Goal: Information Seeking & Learning: Check status

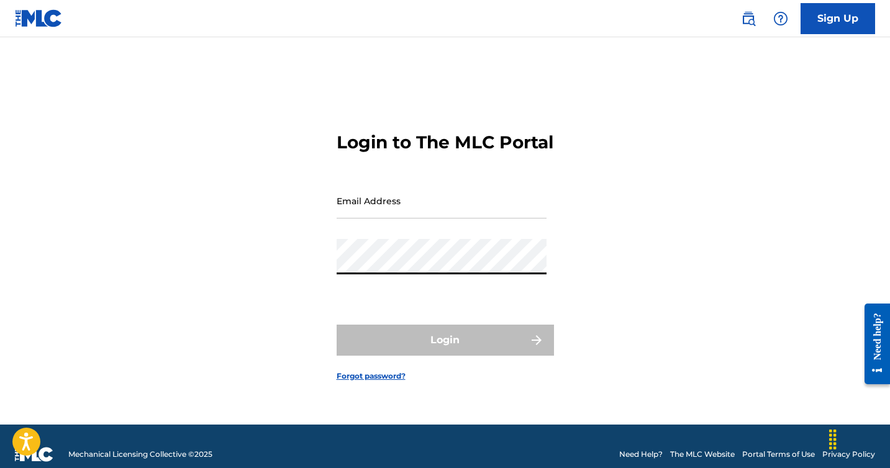
type input "[EMAIL_ADDRESS][DOMAIN_NAME]"
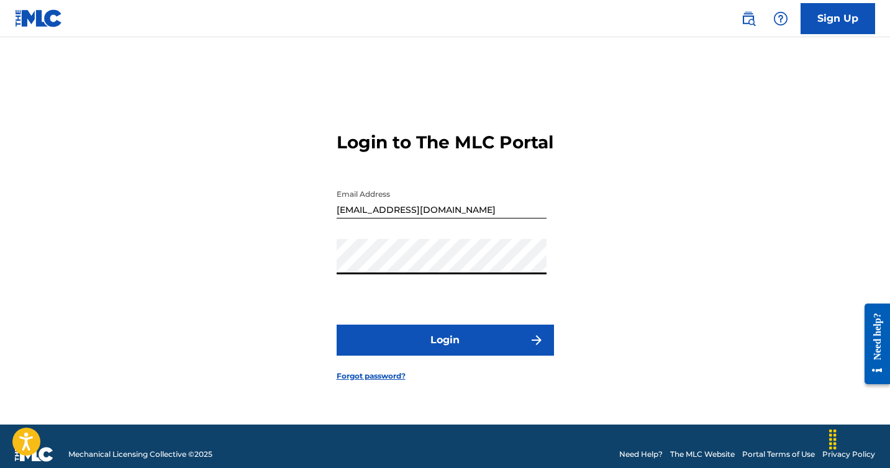
click at [460, 350] on button "Login" at bounding box center [445, 340] width 217 height 31
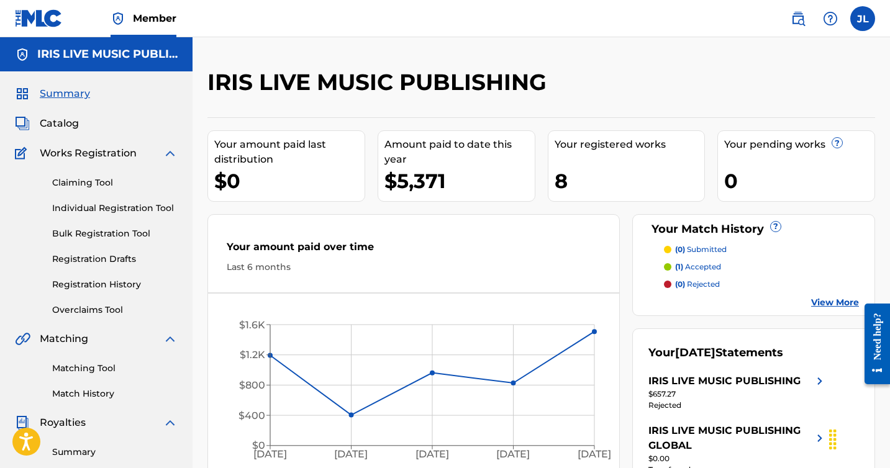
click at [75, 120] on span "Catalog" at bounding box center [59, 123] width 39 height 15
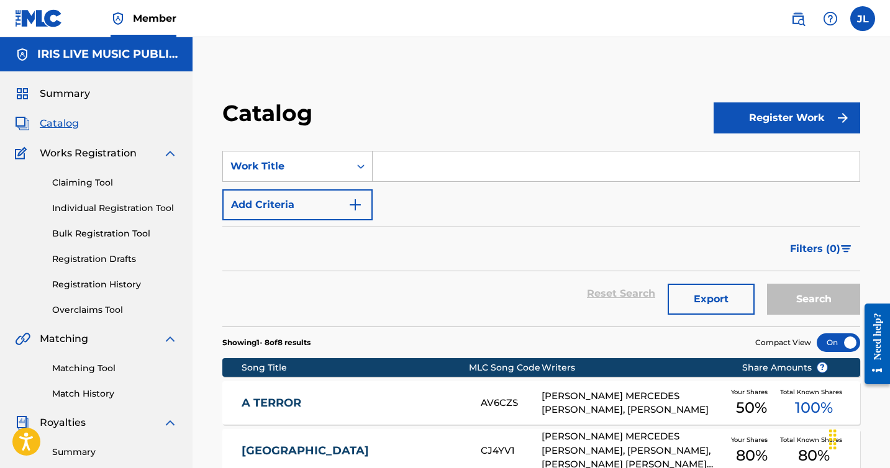
click at [104, 286] on link "Registration History" at bounding box center [114, 284] width 125 height 13
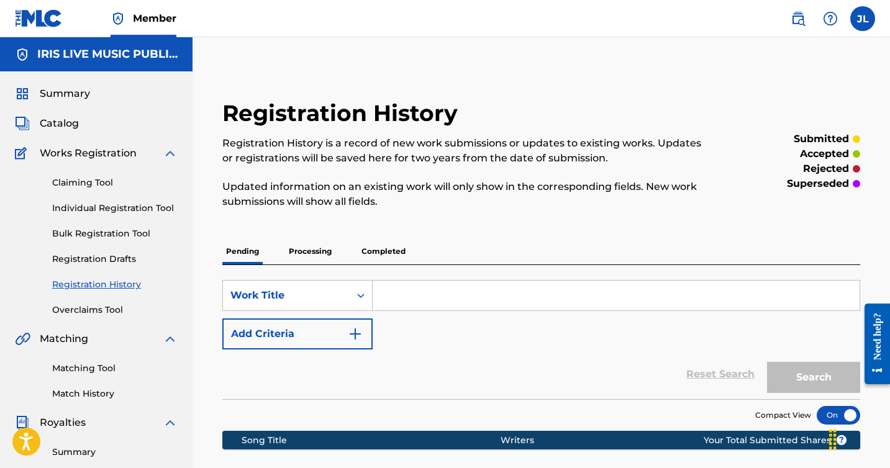
click at [308, 261] on p "Processing" at bounding box center [310, 251] width 50 height 26
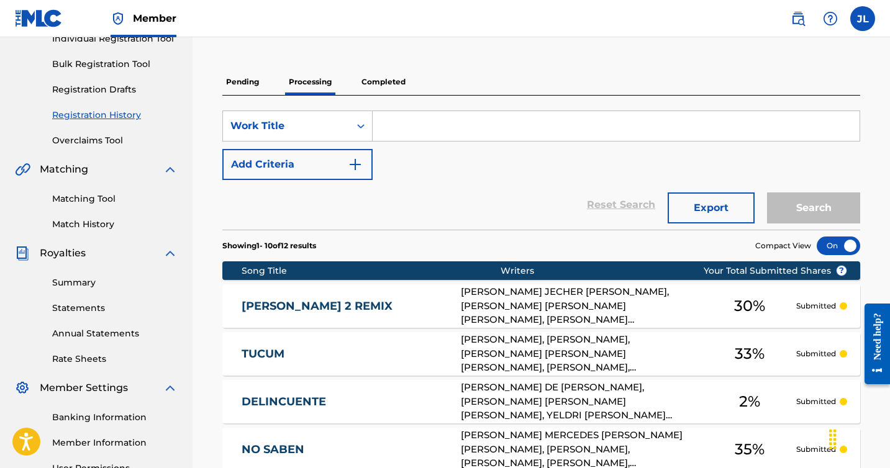
scroll to position [158, 0]
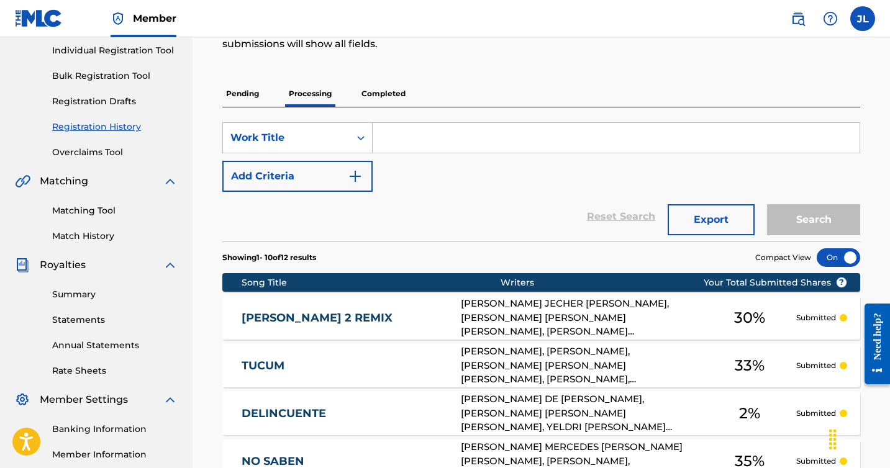
click at [385, 96] on p "Completed" at bounding box center [384, 94] width 52 height 26
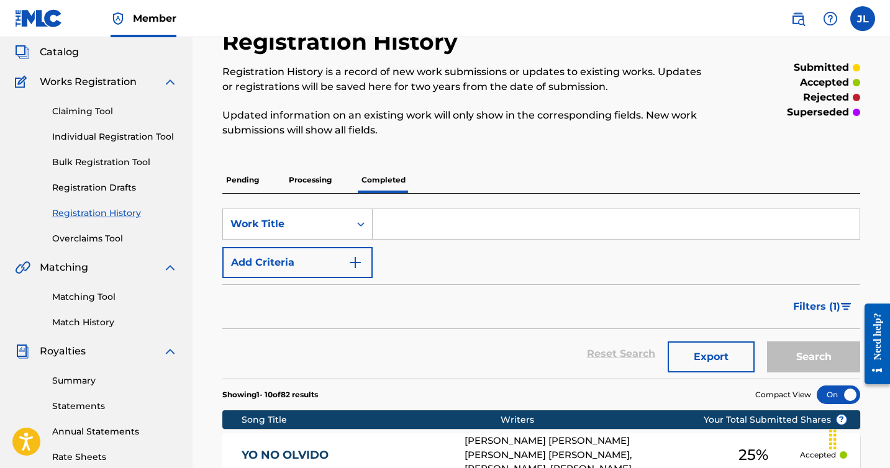
scroll to position [43, 0]
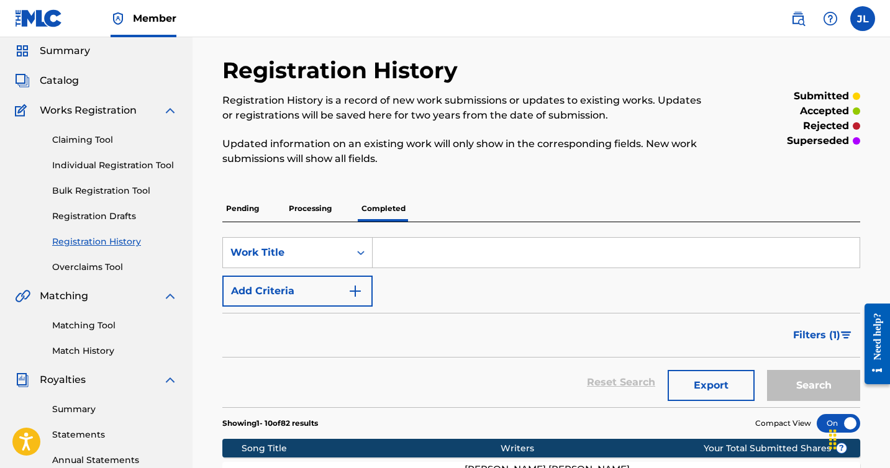
click at [71, 83] on span "Catalog" at bounding box center [59, 80] width 39 height 15
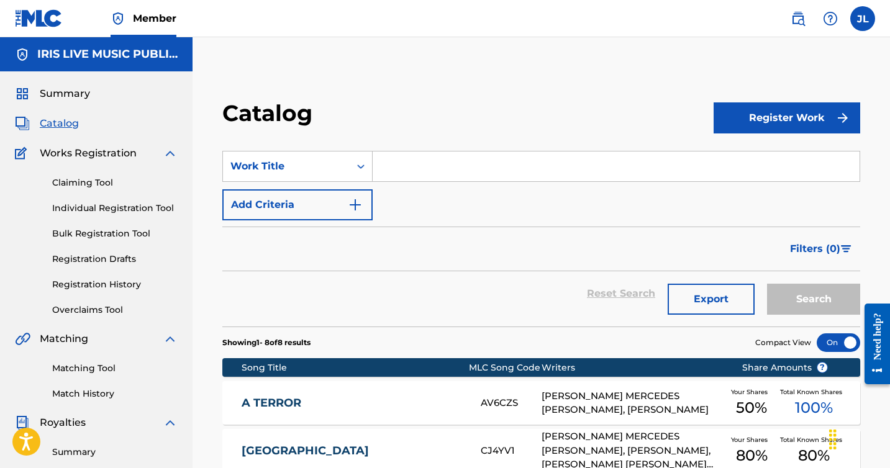
click at [428, 171] on input "Search Form" at bounding box center [616, 167] width 487 height 30
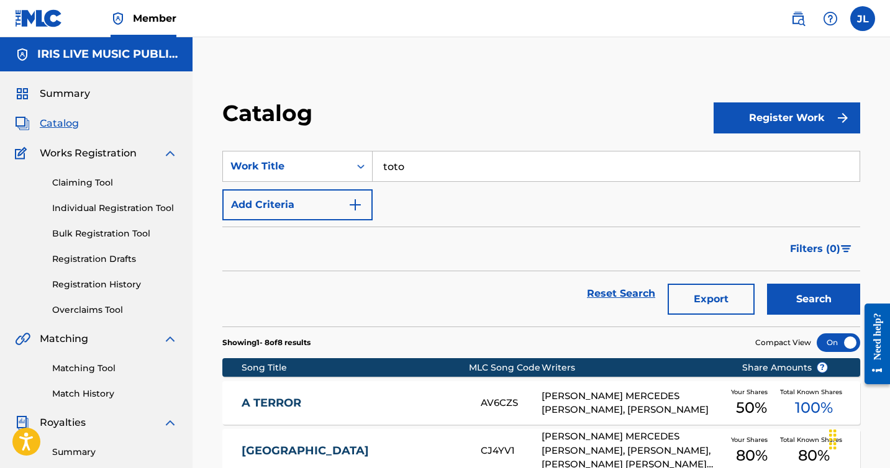
type input "toto"
click at [767, 284] on button "Search" at bounding box center [813, 299] width 93 height 31
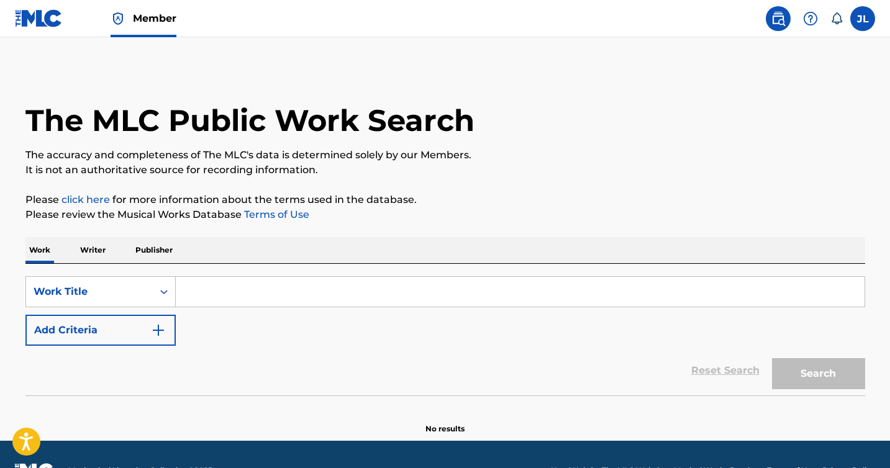
click at [259, 294] on input "Search Form" at bounding box center [520, 292] width 689 height 30
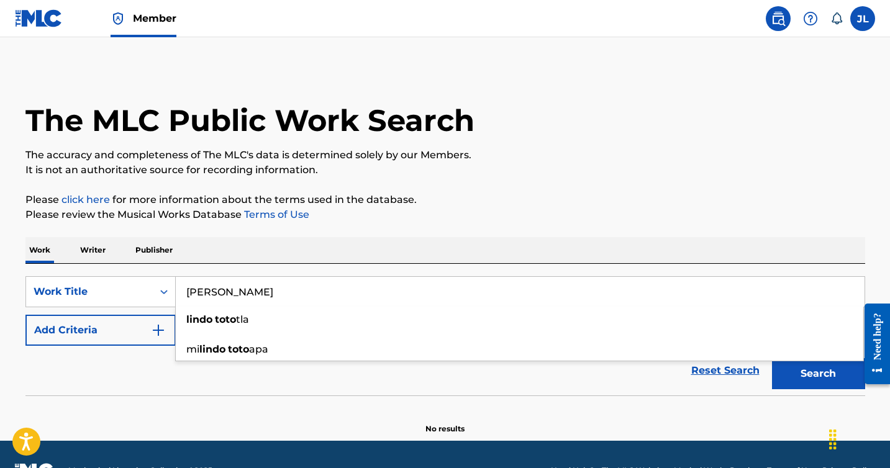
type input "[PERSON_NAME]"
click at [360, 266] on div "SearchWithCriteria296f9ee0-457f-4f93-91c9-bdddcac48088 Work Title toto lindo li…" at bounding box center [445, 330] width 840 height 132
click at [802, 374] on button "Search" at bounding box center [818, 373] width 93 height 31
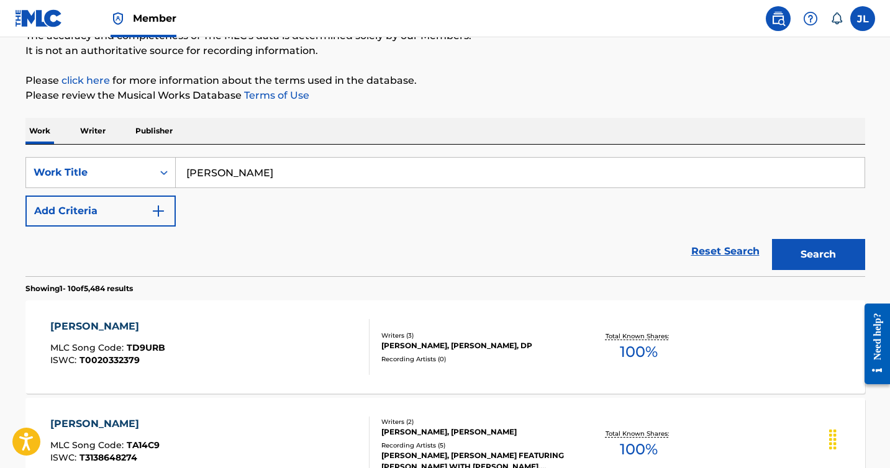
scroll to position [115, 0]
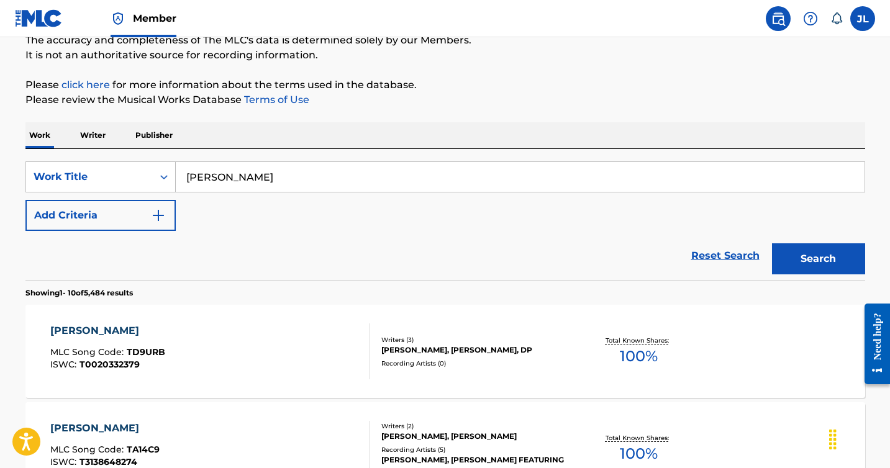
click at [145, 210] on button "Add Criteria" at bounding box center [100, 215] width 150 height 31
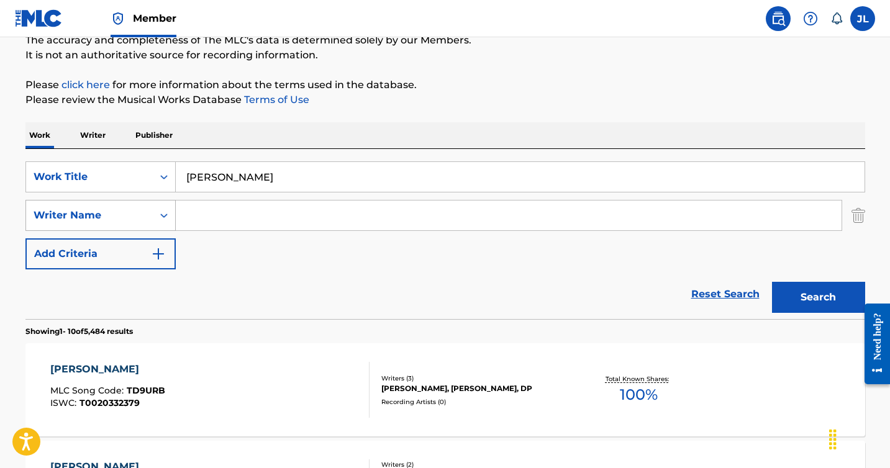
click at [117, 220] on div "Writer Name" at bounding box center [90, 215] width 112 height 15
click at [215, 229] on input "Search Form" at bounding box center [509, 216] width 666 height 30
click at [772, 282] on button "Search" at bounding box center [818, 297] width 93 height 31
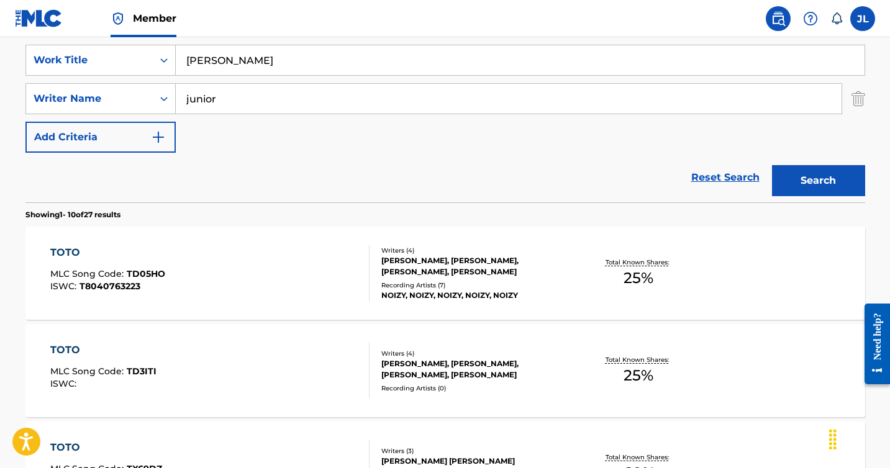
scroll to position [199, 0]
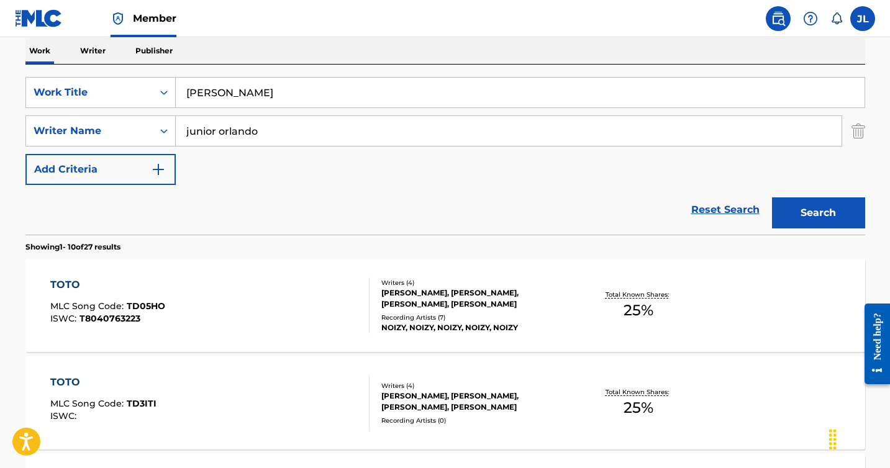
type input "junior orlando"
click at [772, 197] on button "Search" at bounding box center [818, 212] width 93 height 31
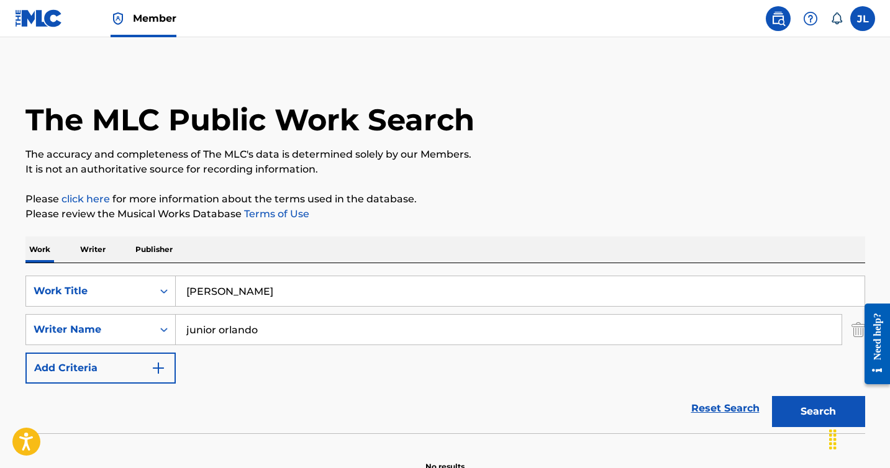
scroll to position [0, 0]
click at [166, 31] on link "Member" at bounding box center [144, 18] width 66 height 37
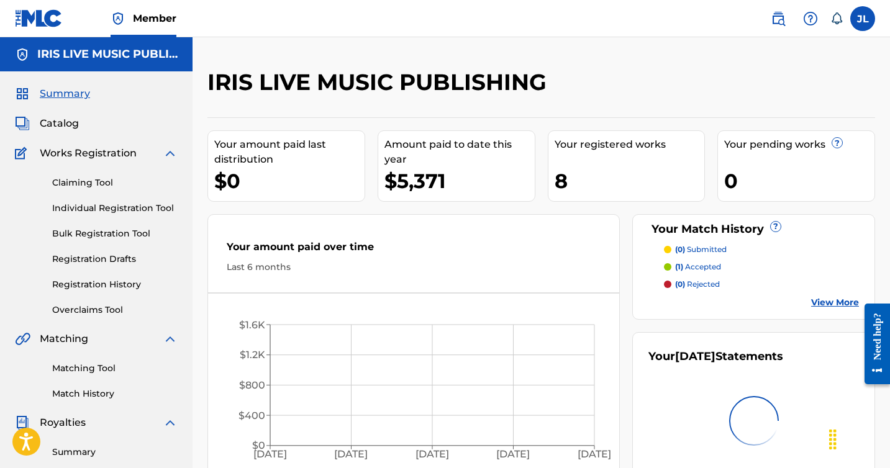
click at [54, 22] on img at bounding box center [39, 18] width 48 height 18
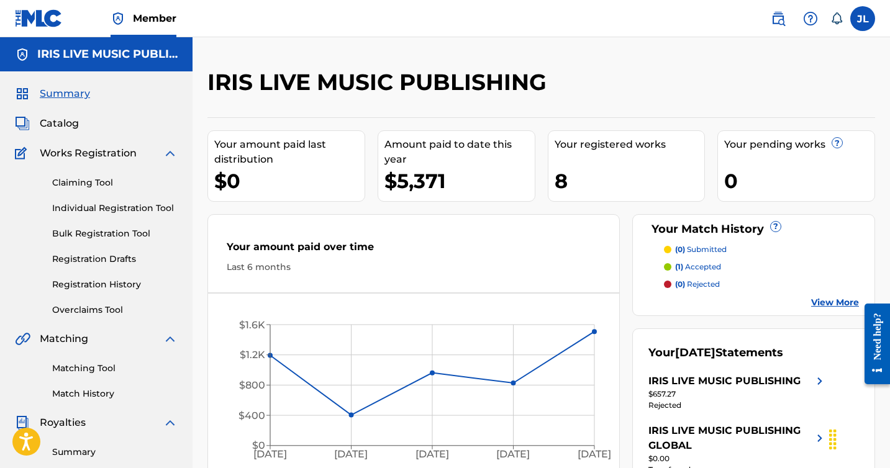
click at [73, 128] on span "Catalog" at bounding box center [59, 123] width 39 height 15
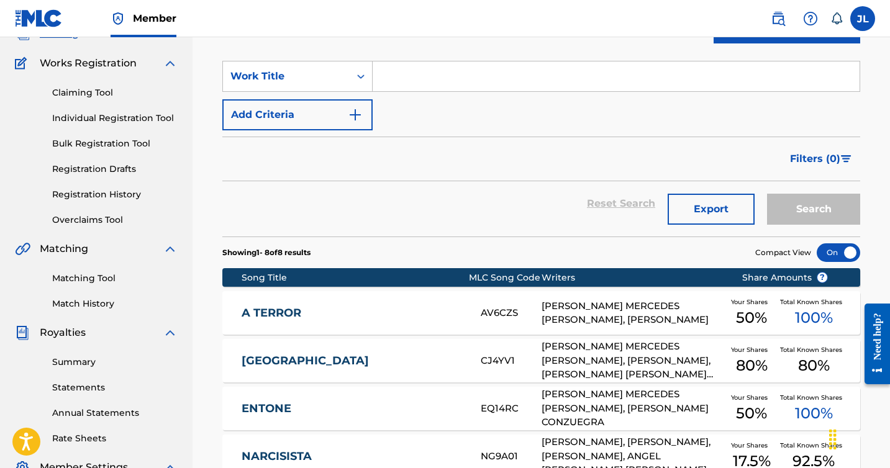
scroll to position [83, 0]
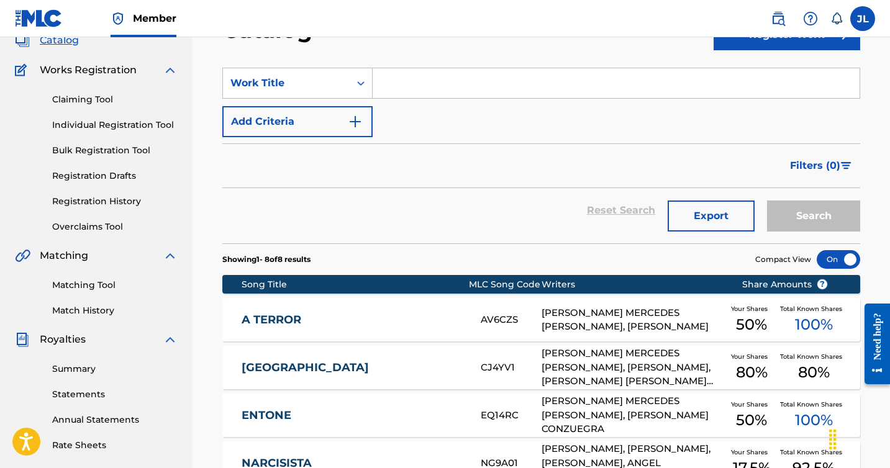
click at [92, 96] on link "Claiming Tool" at bounding box center [114, 99] width 125 height 13
